Goal: Transaction & Acquisition: Book appointment/travel/reservation

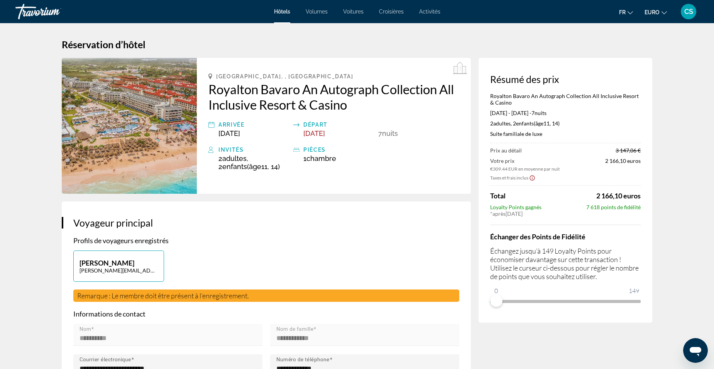
drag, startPoint x: 590, startPoint y: 165, endPoint x: 584, endPoint y: 152, distance: 14.2
click at [584, 152] on div "Prix au détail 3 147,06 €" at bounding box center [565, 150] width 151 height 7
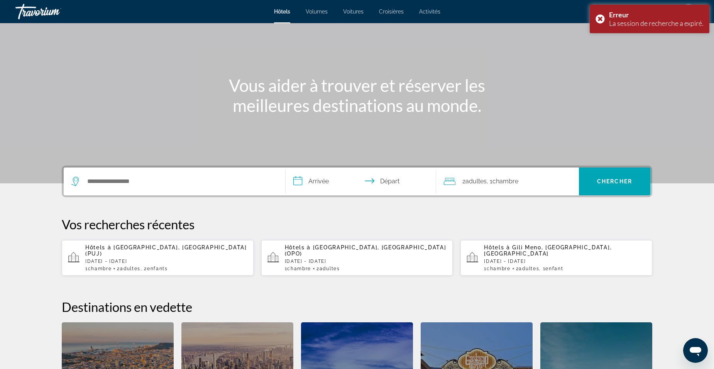
scroll to position [87, 0]
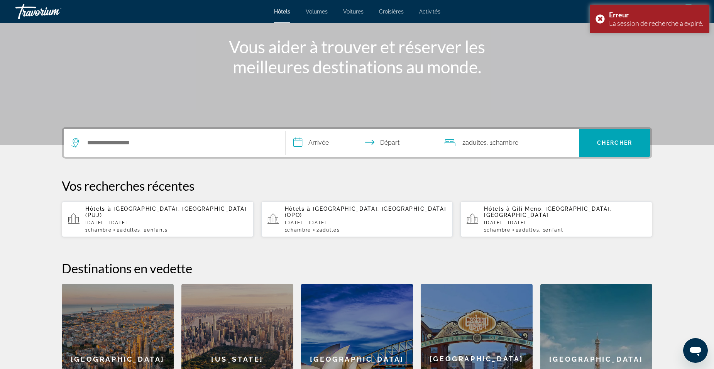
click at [195, 220] on p "[DATE] - [DATE]" at bounding box center [166, 222] width 162 height 5
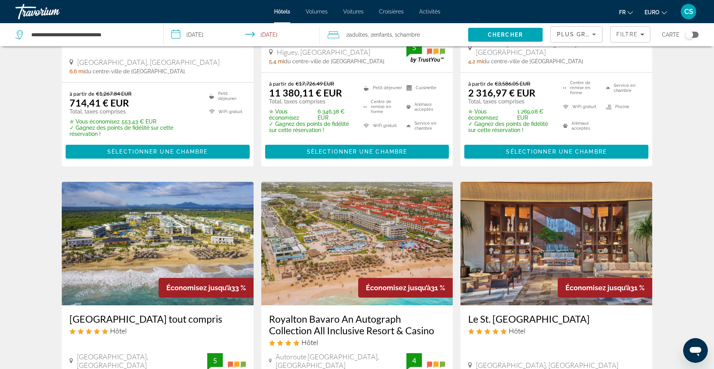
scroll to position [270, 0]
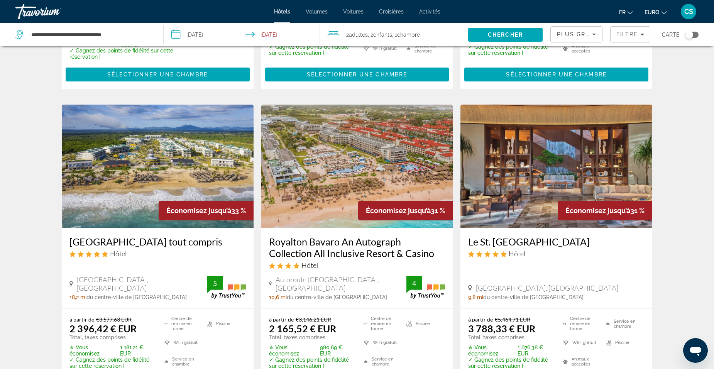
click at [287, 185] on img "Contenu principal" at bounding box center [357, 167] width 192 height 124
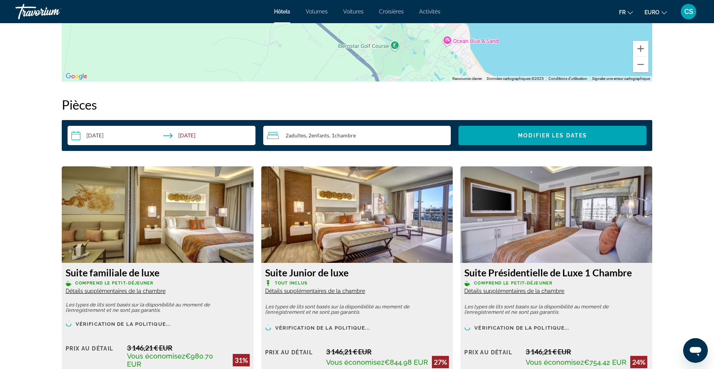
scroll to position [772, 0]
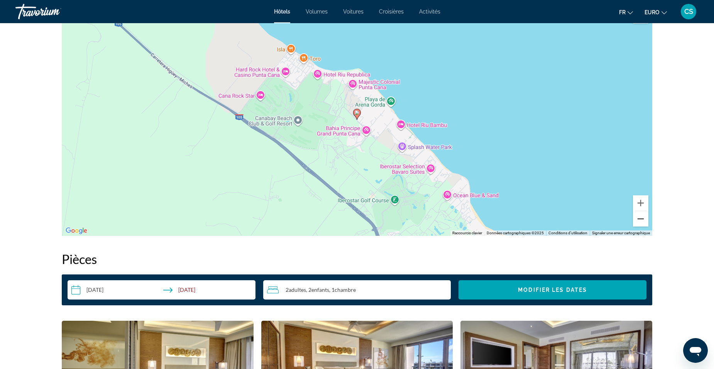
click at [643, 221] on button "Zoom arrière" at bounding box center [640, 218] width 15 height 15
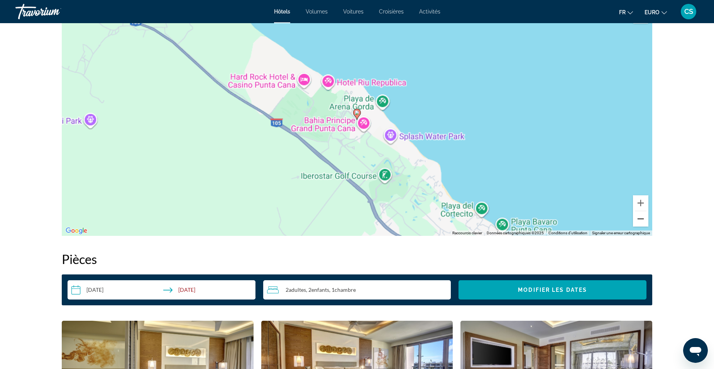
click at [643, 221] on button "Zoom arrière" at bounding box center [640, 218] width 15 height 15
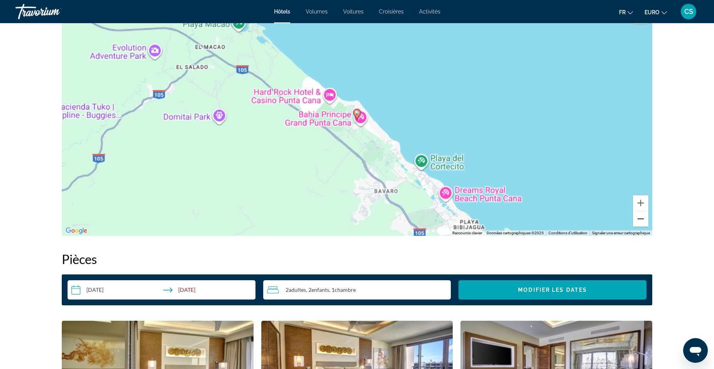
click at [643, 220] on button "Zoom arrière" at bounding box center [640, 218] width 15 height 15
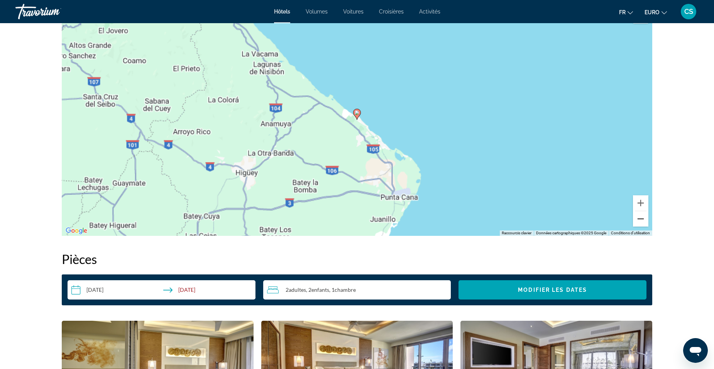
click at [643, 220] on button "Zoom arrière" at bounding box center [640, 218] width 15 height 15
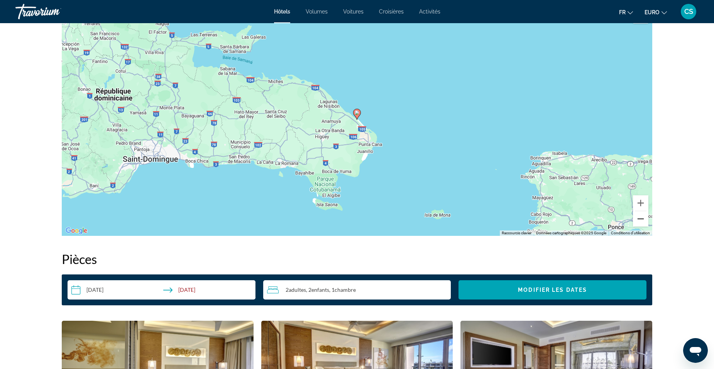
click at [643, 220] on button "Zoom arrière" at bounding box center [640, 218] width 15 height 15
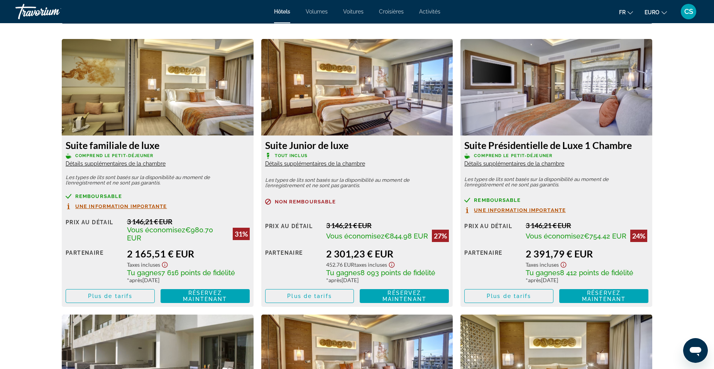
scroll to position [1004, 0]
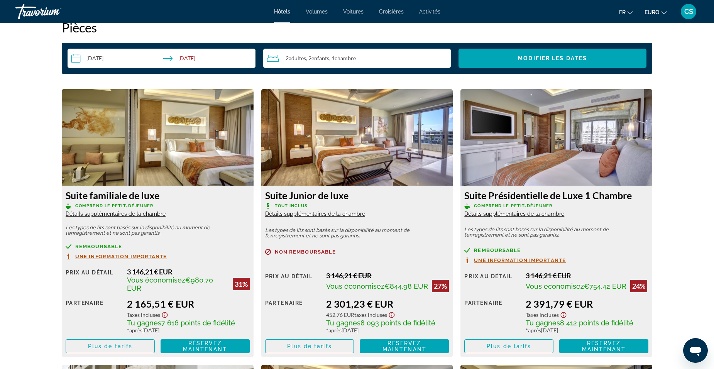
drag, startPoint x: 207, startPoint y: 247, endPoint x: 200, endPoint y: 249, distance: 8.0
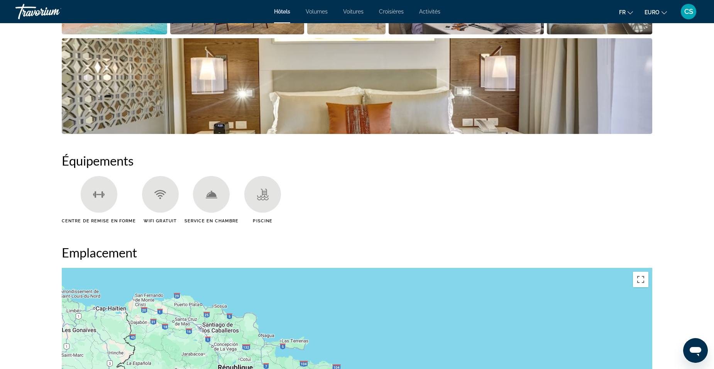
scroll to position [579, 0]
